Goal: Information Seeking & Learning: Learn about a topic

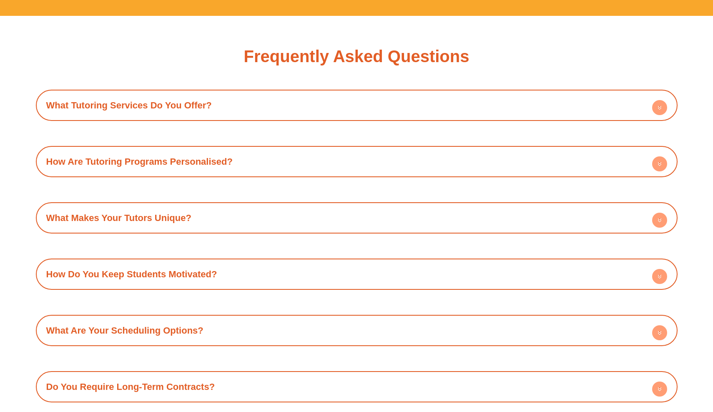
scroll to position [2944, 0]
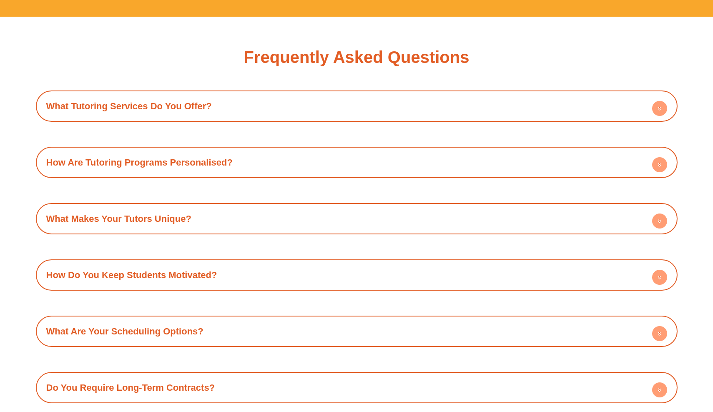
click at [279, 207] on div "What Makes Your Tutors Unique?" at bounding box center [357, 218] width 634 height 23
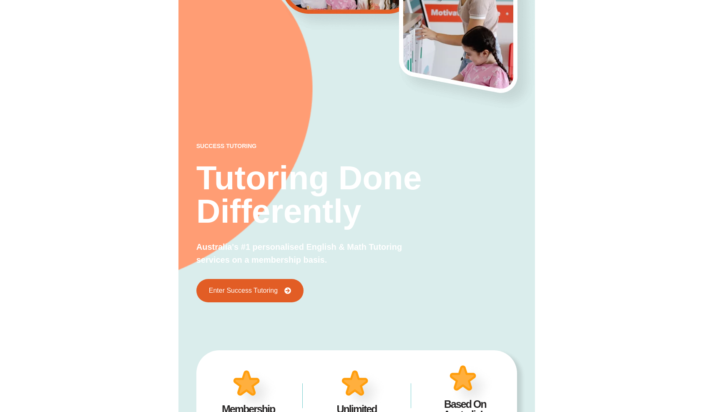
scroll to position [246, 0]
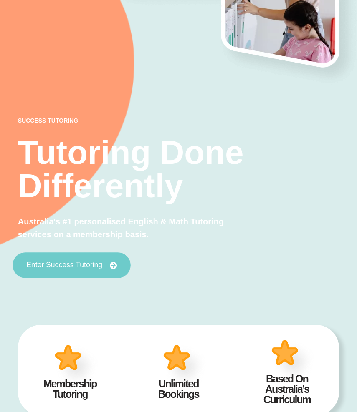
click at [81, 262] on span "Enter Success Tutoring" at bounding box center [64, 266] width 76 height 8
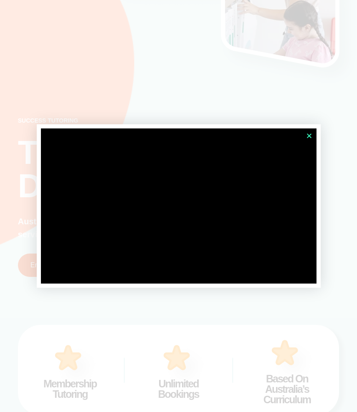
click at [310, 135] on icon "Close" at bounding box center [309, 136] width 6 height 6
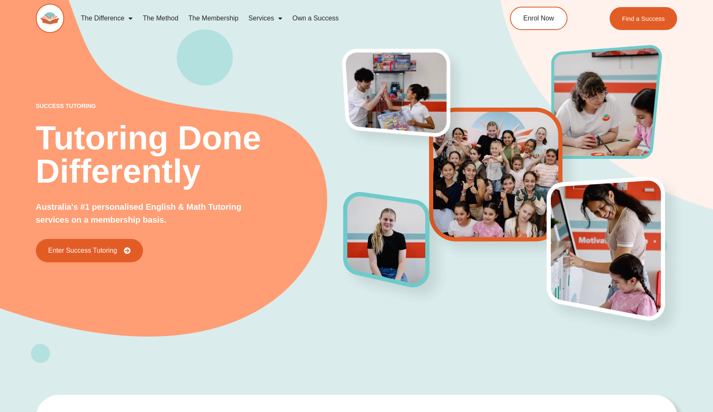
scroll to position [0, 0]
click at [548, 13] on link "Enrol Now" at bounding box center [538, 18] width 60 height 25
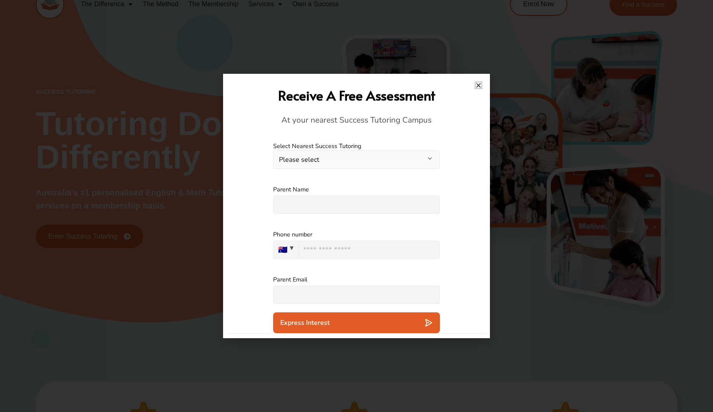
scroll to position [8, 0]
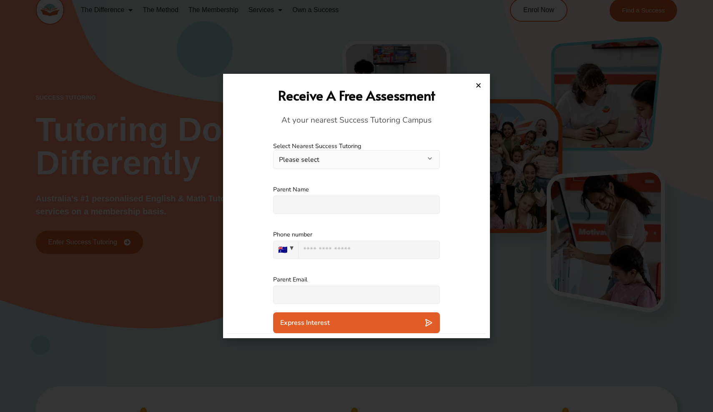
click at [460, 194] on div "Parent Name Please specify an answer" at bounding box center [356, 199] width 259 height 45
click at [478, 86] on icon "Close" at bounding box center [479, 85] width 6 height 6
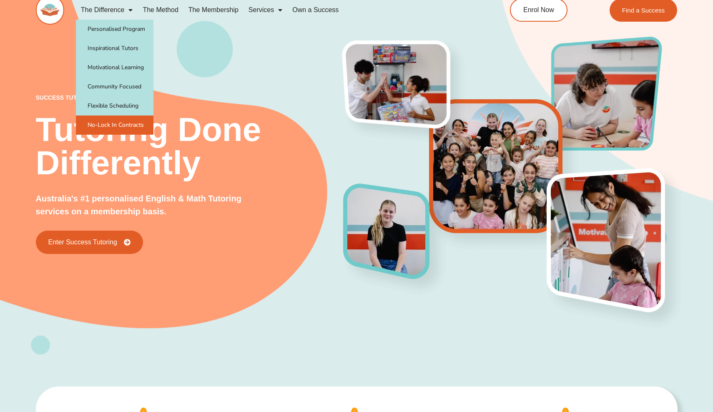
click at [132, 121] on link "No-Lock In Contracts" at bounding box center [115, 125] width 78 height 19
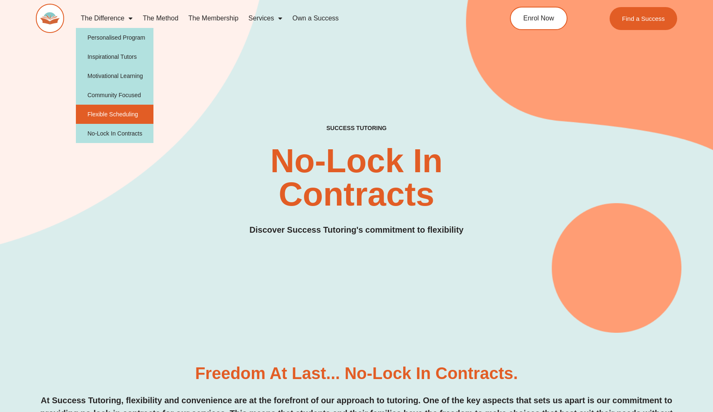
click at [133, 112] on link "Flexible Scheduling" at bounding box center [115, 114] width 78 height 19
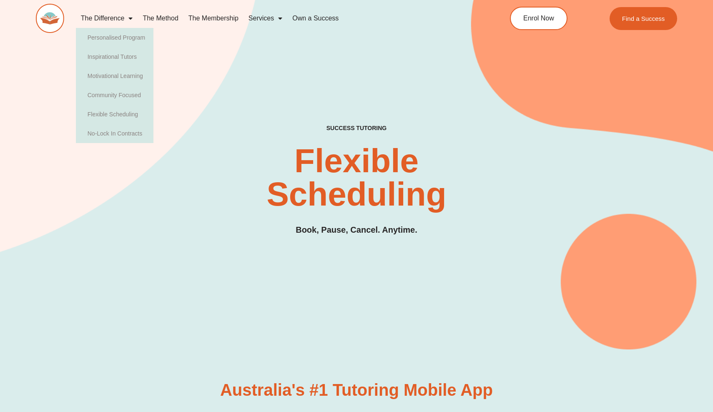
click at [155, 13] on link "The Method" at bounding box center [160, 18] width 45 height 19
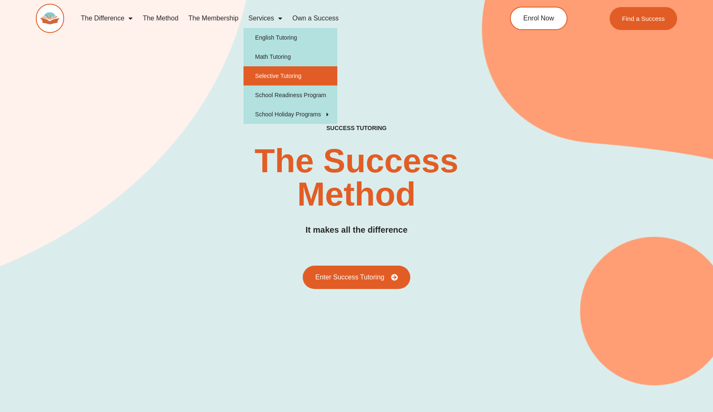
click at [308, 75] on link "Selective Tutoring" at bounding box center [291, 75] width 94 height 19
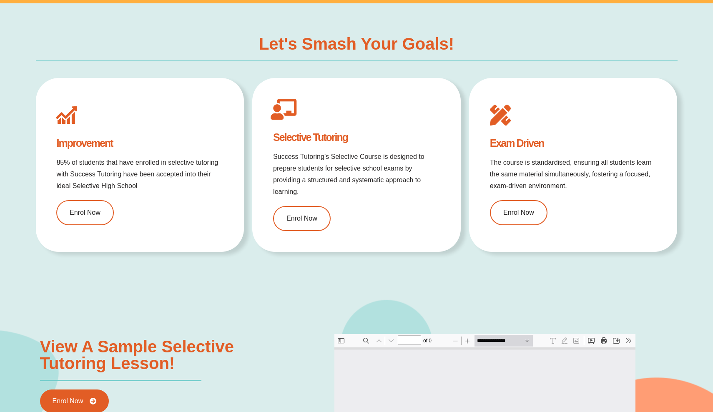
type input "*"
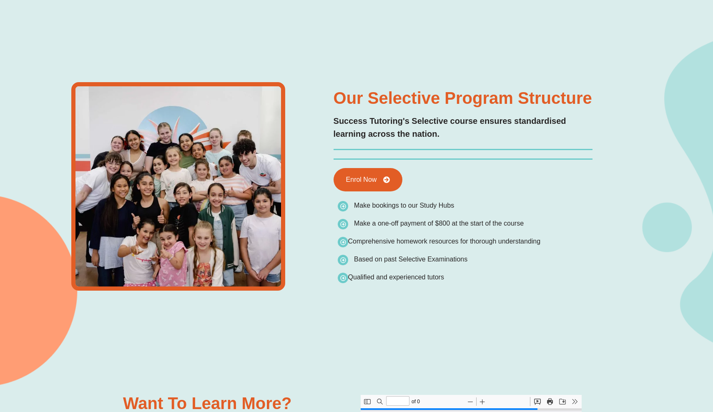
scroll to position [1580, 0]
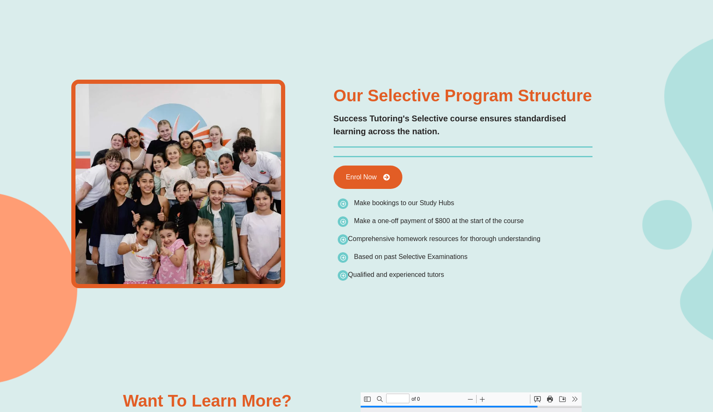
type input "*"
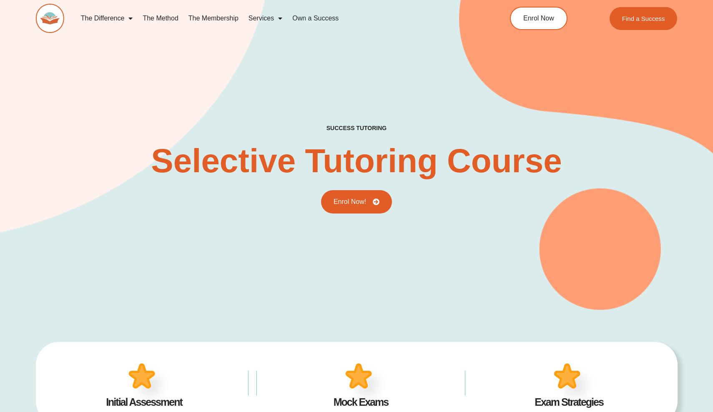
scroll to position [0, 0]
click at [311, 16] on link "Own a Success" at bounding box center [315, 18] width 56 height 19
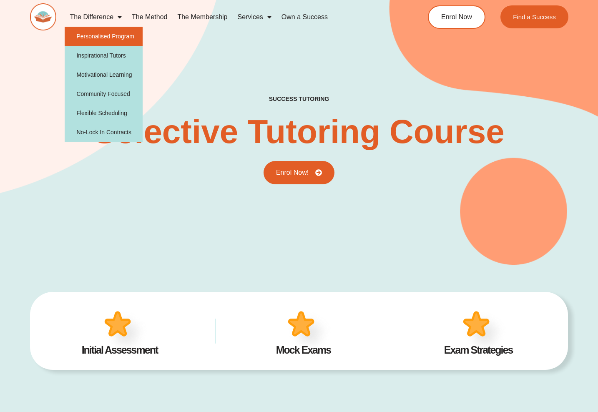
click at [111, 33] on link "Personalised Program" at bounding box center [104, 36] width 78 height 19
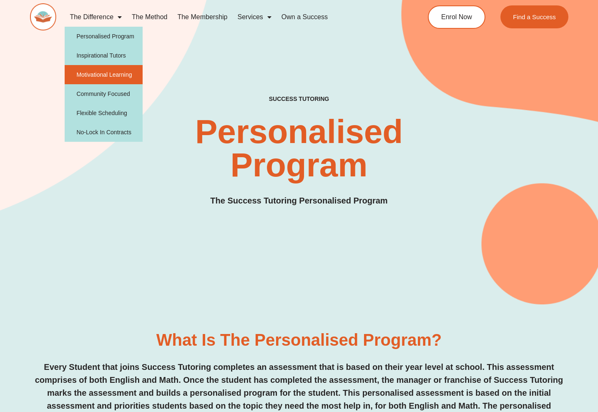
click at [113, 71] on link "Motivational Learning" at bounding box center [104, 74] width 78 height 19
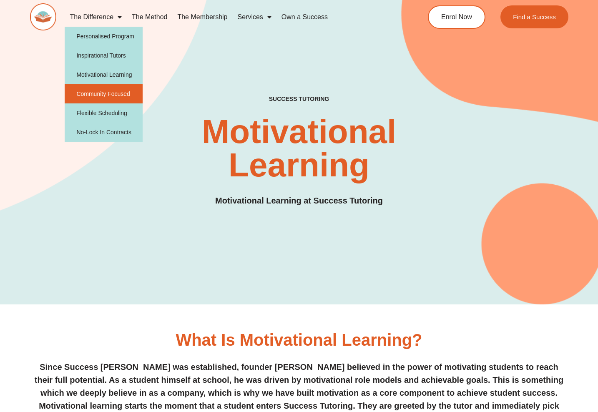
click at [103, 96] on link "Community Focused" at bounding box center [104, 93] width 78 height 19
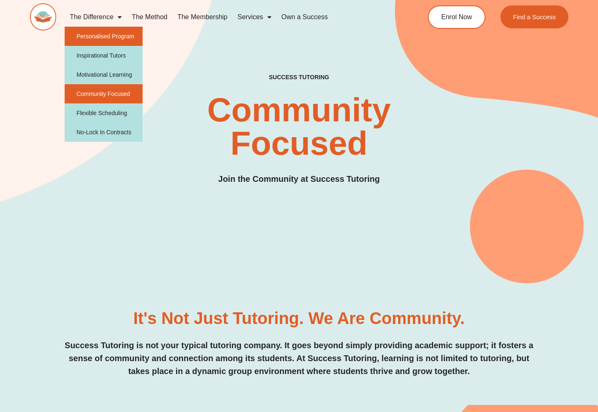
click at [105, 34] on link "Personalised Program" at bounding box center [104, 36] width 78 height 19
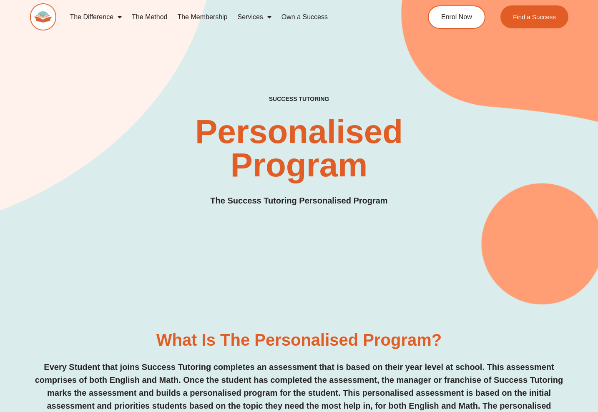
click at [198, 17] on link "The Membership" at bounding box center [202, 17] width 60 height 19
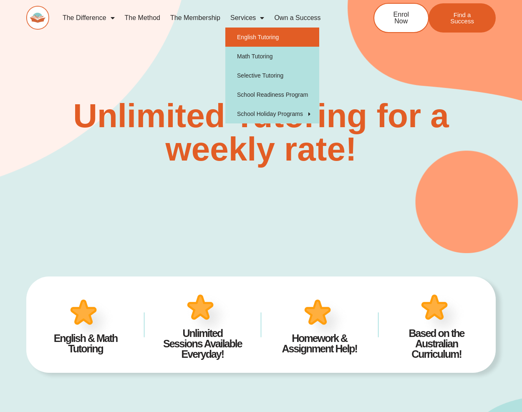
click at [245, 34] on link "English Tutoring" at bounding box center [272, 37] width 94 height 19
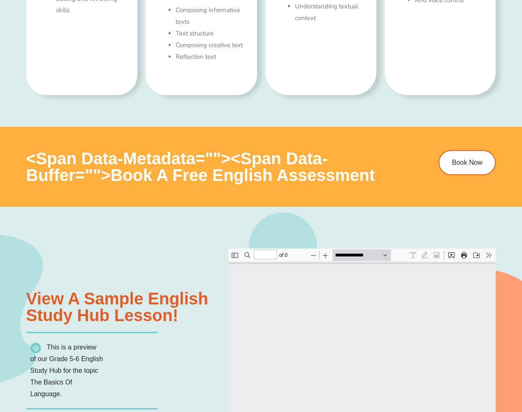
type input "*"
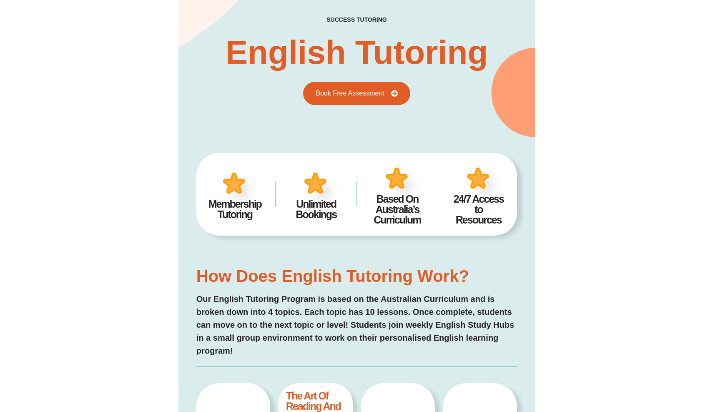
scroll to position [4, 0]
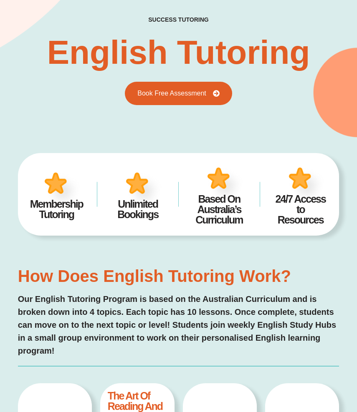
click at [189, 18] on h2 "success tutoring" at bounding box center [178, 20] width 60 height 8
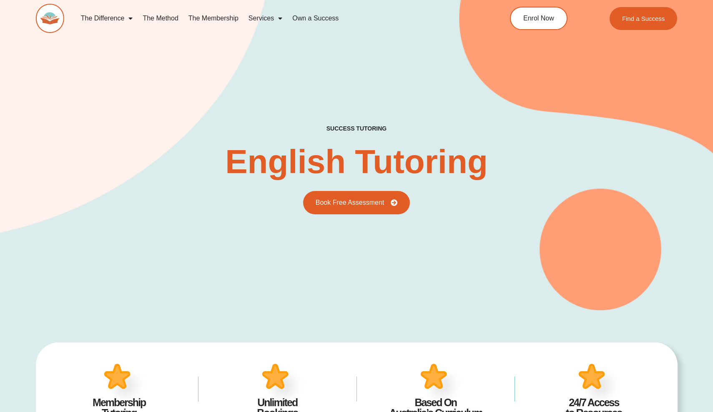
scroll to position [0, 0]
click at [48, 14] on img at bounding box center [50, 18] width 28 height 29
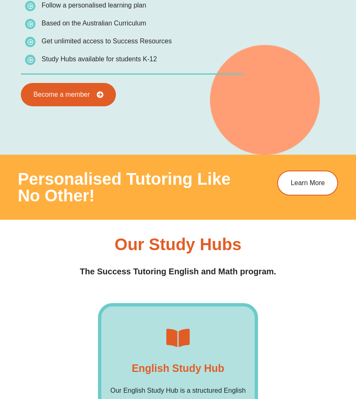
scroll to position [716, 0]
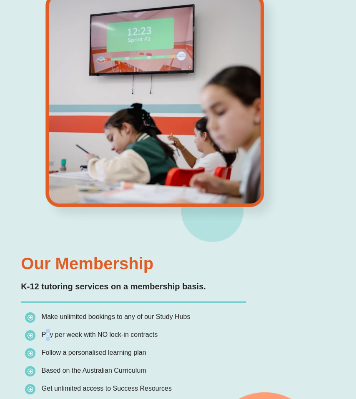
click at [299, 79] on div at bounding box center [162, 107] width 288 height 236
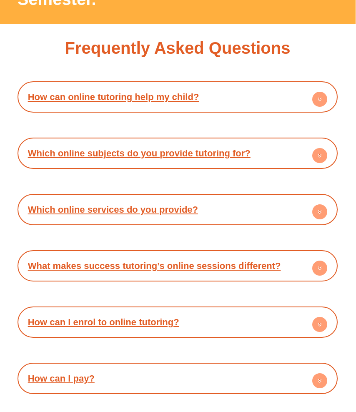
scroll to position [3971, 0]
